Goal: Use online tool/utility: Utilize a website feature to perform a specific function

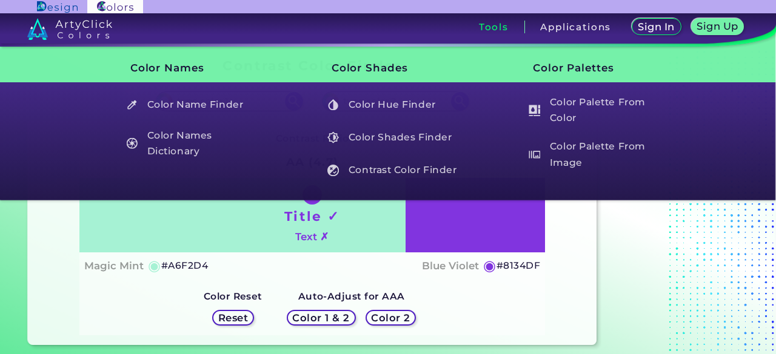
paste input "50C878"
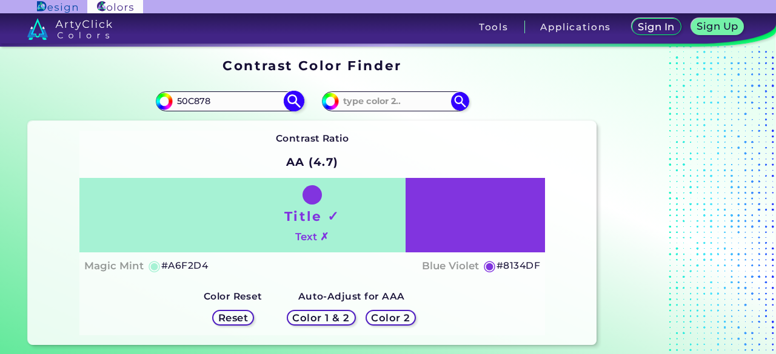
type input "50C878"
click at [303, 100] on img at bounding box center [293, 101] width 21 height 21
type input "#50c878"
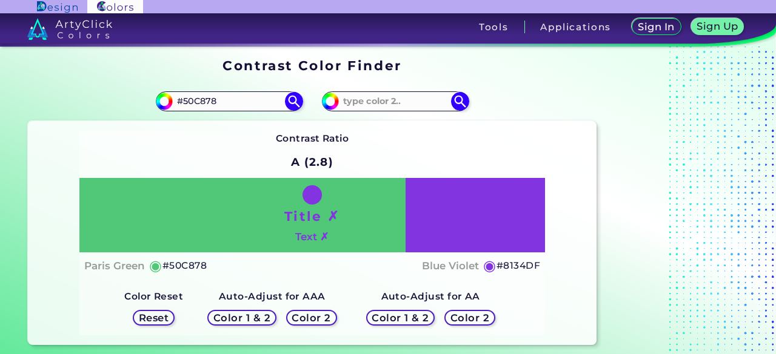
click at [262, 313] on h5 "Color 1 & 2" at bounding box center [242, 317] width 52 height 9
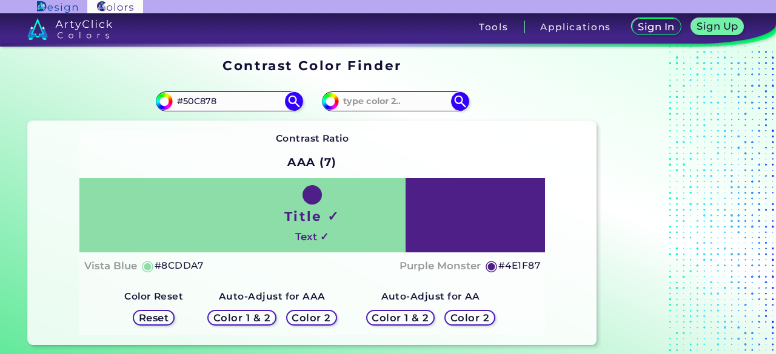
click at [268, 313] on h5 "Color 1 & 2" at bounding box center [242, 317] width 52 height 9
click at [267, 313] on h5 "Color 1 & 2" at bounding box center [242, 317] width 52 height 9
click at [270, 313] on h5 "Color 1 & 2" at bounding box center [241, 318] width 57 height 10
click at [267, 313] on h5 "Color 1 & 2" at bounding box center [242, 317] width 52 height 9
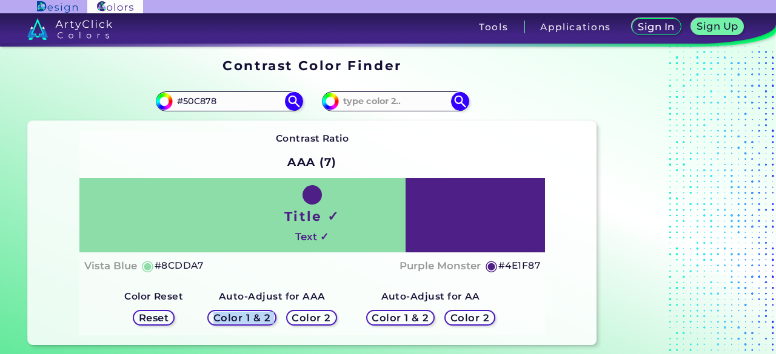
click at [268, 313] on h5 "Color 1 & 2" at bounding box center [242, 317] width 52 height 9
drag, startPoint x: 270, startPoint y: 313, endPoint x: 570, endPoint y: 299, distance: 300.9
click at [570, 299] on div "Contrast Ratio AAA (7) Title ✓ Text ✓ Vista Blue ◉ #8CDDA7 Purple Monster ◉ #4E…" at bounding box center [312, 233] width 568 height 225
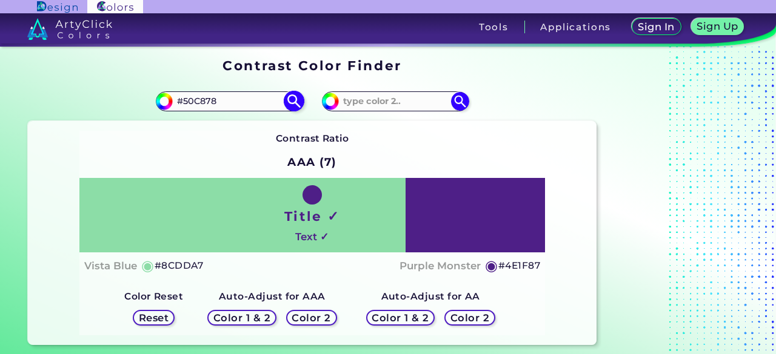
click at [298, 103] on img at bounding box center [293, 101] width 21 height 21
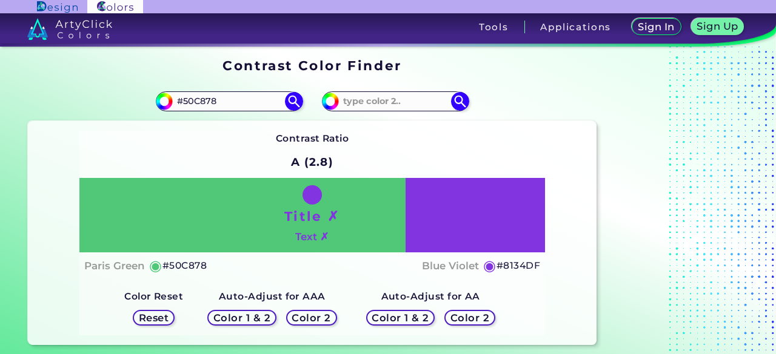
click at [417, 311] on div "Color 1 & 2" at bounding box center [400, 317] width 65 height 15
click at [411, 313] on h5 "Color 1 & 2" at bounding box center [400, 317] width 52 height 9
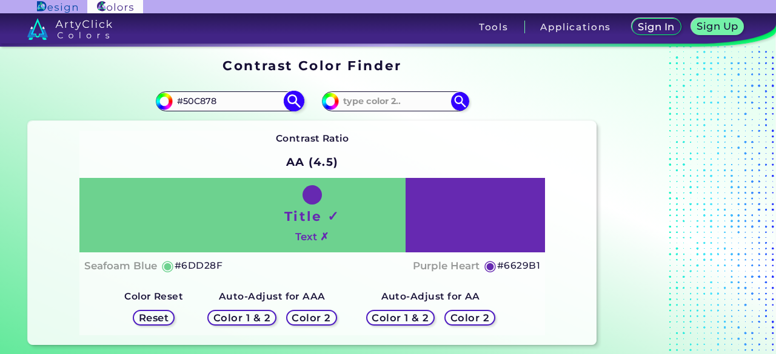
click at [194, 101] on input "#50C878" at bounding box center [229, 101] width 113 height 16
paste input
click at [295, 101] on img at bounding box center [293, 101] width 21 height 21
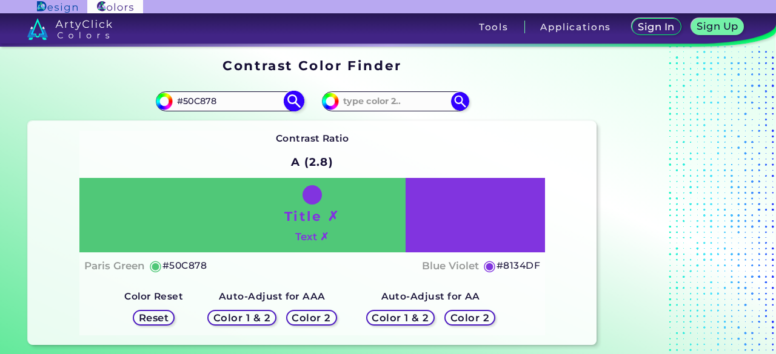
click at [209, 95] on input "#50C878" at bounding box center [229, 101] width 113 height 16
paste input "#9567df"
click at [299, 105] on img at bounding box center [293, 101] width 21 height 21
click at [188, 101] on input "##9567df" at bounding box center [229, 101] width 113 height 16
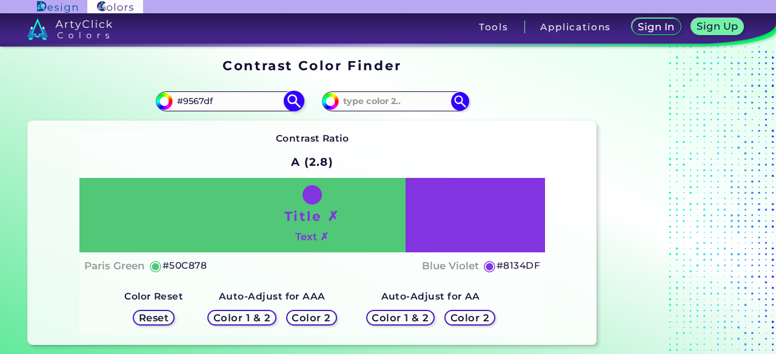
type input "#9567df"
type input "#9567DF"
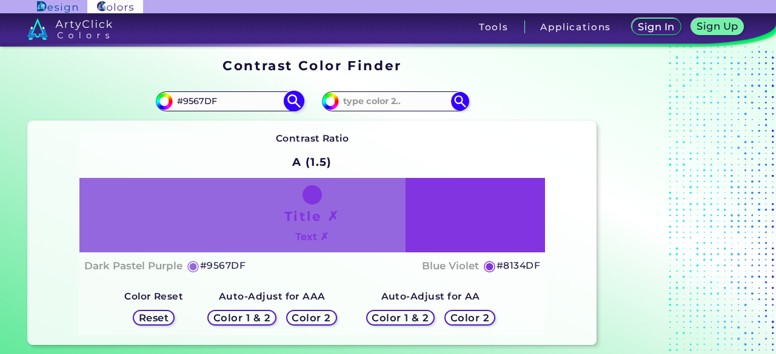
click at [293, 107] on img at bounding box center [293, 101] width 21 height 21
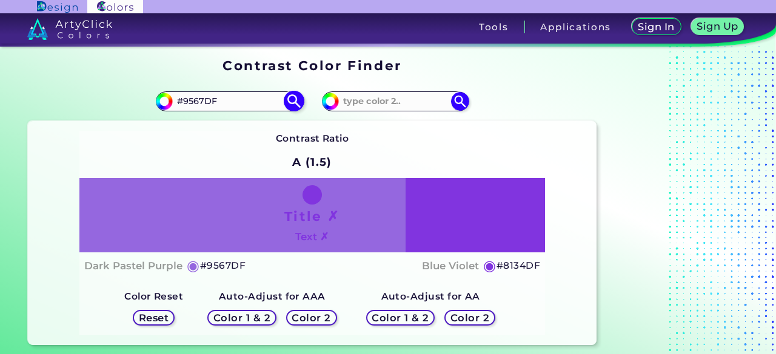
click at [293, 107] on img at bounding box center [293, 101] width 21 height 21
drag, startPoint x: 293, startPoint y: 107, endPoint x: 559, endPoint y: 226, distance: 290.8
click at [559, 226] on section "#9567df #9567DF #8134df Contrast Ratio A (1.5) Title ✗ Text ✗" at bounding box center [311, 213] width 577 height 273
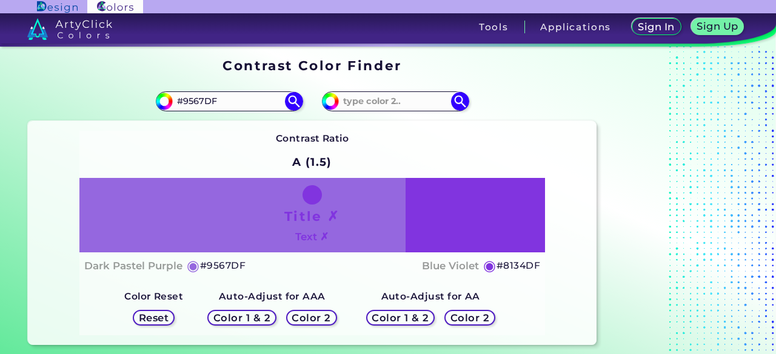
click at [140, 329] on div "Reset" at bounding box center [154, 317] width 52 height 25
click at [153, 322] on h5 "Reset" at bounding box center [153, 317] width 27 height 9
click at [153, 322] on h5 "Reset" at bounding box center [153, 318] width 28 height 10
click at [153, 322] on h5 "Reset" at bounding box center [153, 317] width 27 height 9
click at [153, 322] on h5 "Reset" at bounding box center [154, 317] width 28 height 9
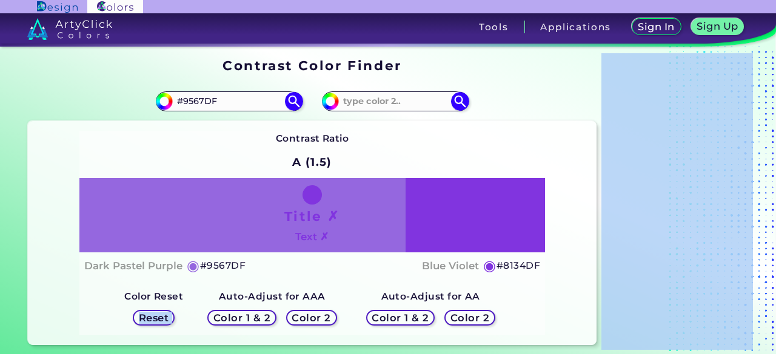
click at [153, 322] on h5 "Reset" at bounding box center [153, 317] width 27 height 9
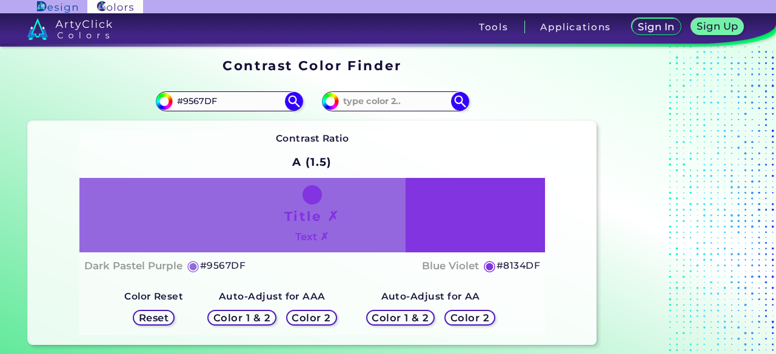
click at [339, 150] on div "Contrast Ratio A (1.5)" at bounding box center [312, 154] width 73 height 47
click at [167, 317] on h5 "Reset" at bounding box center [153, 317] width 27 height 9
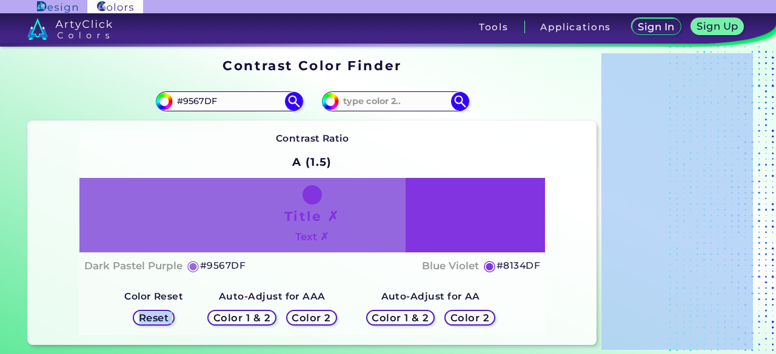
click at [167, 317] on h5 "Reset" at bounding box center [153, 317] width 27 height 9
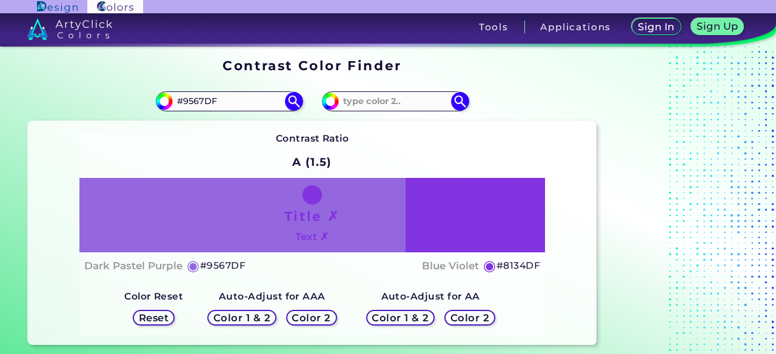
click at [412, 318] on h5 "Color 1 & 2" at bounding box center [400, 318] width 57 height 10
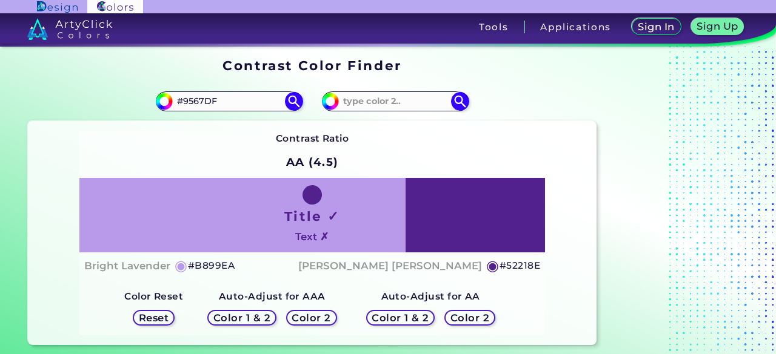
drag, startPoint x: 255, startPoint y: 96, endPoint x: 101, endPoint y: 119, distance: 156.2
click at [101, 119] on div "#9567df #9567DF" at bounding box center [170, 101] width 284 height 39
click at [166, 318] on h5 "Reset" at bounding box center [154, 318] width 30 height 10
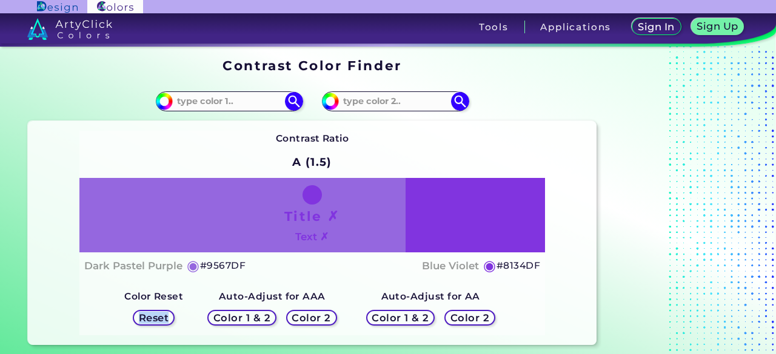
click at [166, 318] on h5 "Reset" at bounding box center [153, 317] width 27 height 9
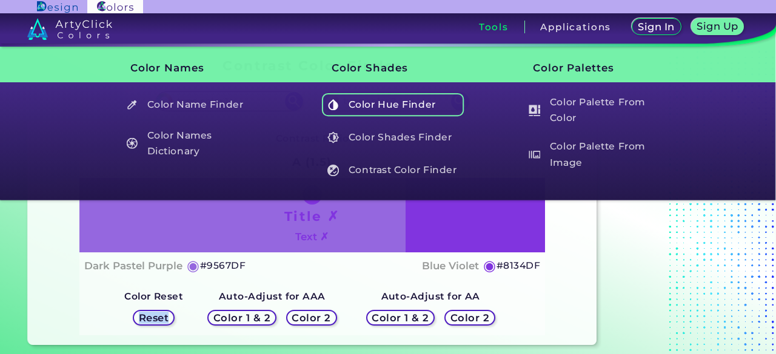
click at [414, 102] on h5 "Color Hue Finder" at bounding box center [393, 104] width 142 height 23
